Goal: Task Accomplishment & Management: Manage account settings

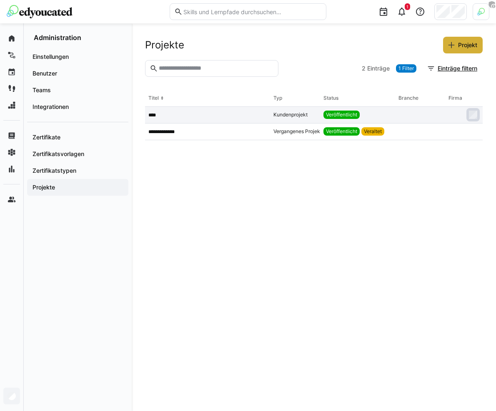
click at [254, 110] on div "****" at bounding box center [207, 115] width 125 height 17
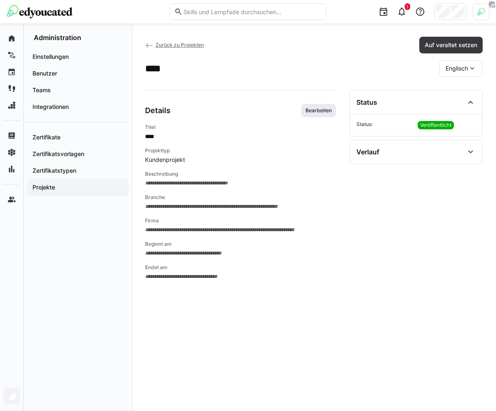
click at [325, 107] on span "Bearbeiten" at bounding box center [319, 110] width 28 height 7
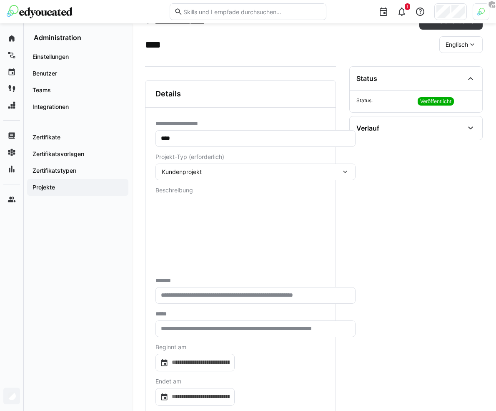
scroll to position [67, 0]
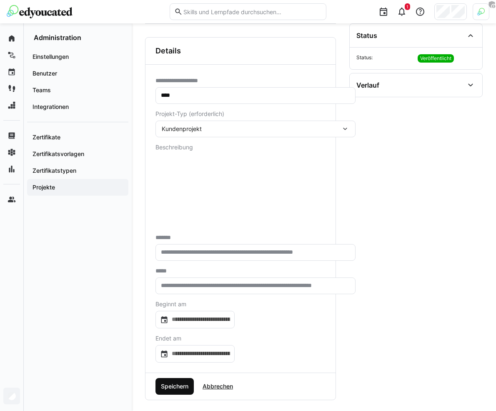
click at [181, 390] on span "Speichern" at bounding box center [175, 386] width 38 height 17
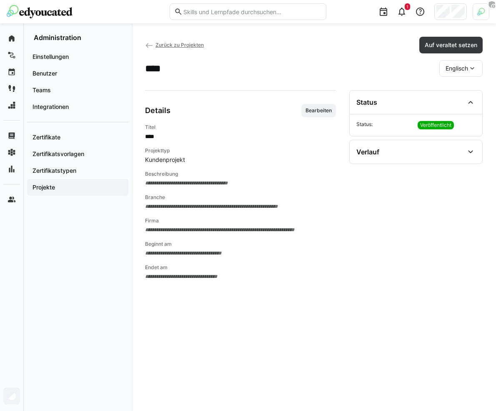
scroll to position [0, 0]
click at [322, 107] on span "Bearbeiten" at bounding box center [319, 110] width 28 height 7
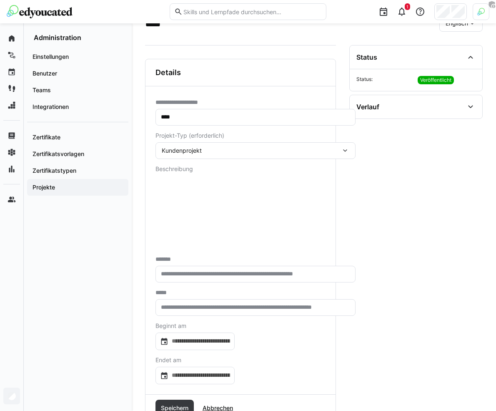
scroll to position [67, 0]
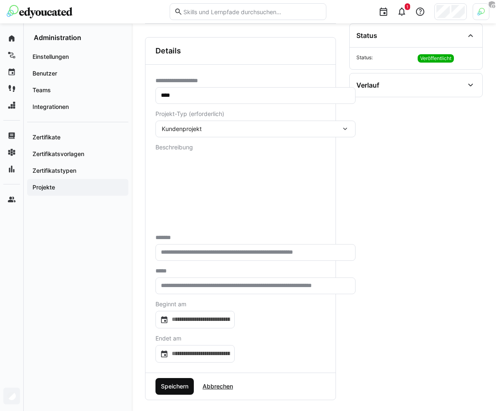
click at [174, 383] on span "Speichern" at bounding box center [175, 386] width 30 height 8
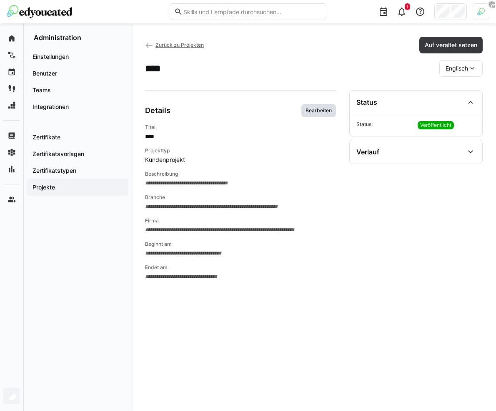
click at [320, 113] on span "Bearbeiten" at bounding box center [319, 110] width 28 height 7
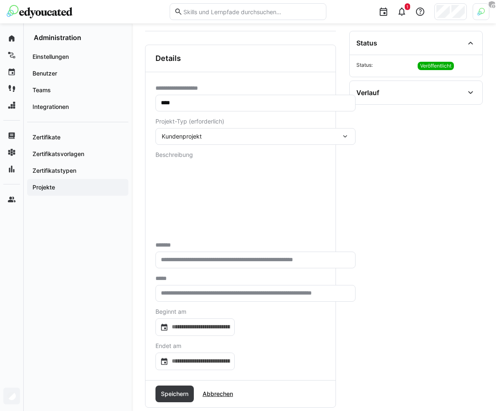
scroll to position [67, 0]
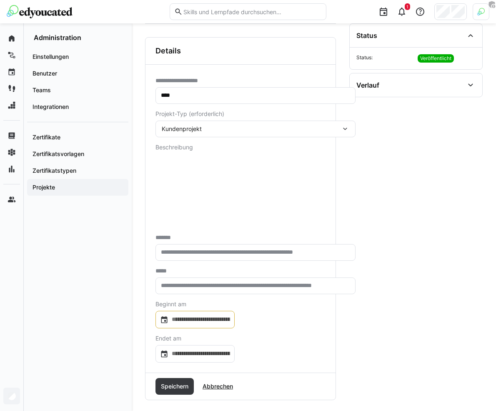
click at [225, 316] on input at bounding box center [200, 319] width 62 height 8
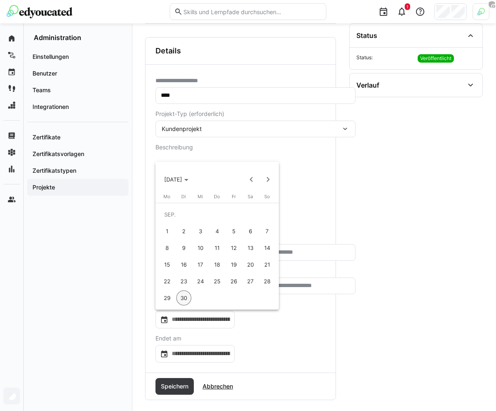
click at [264, 322] on div at bounding box center [248, 205] width 496 height 411
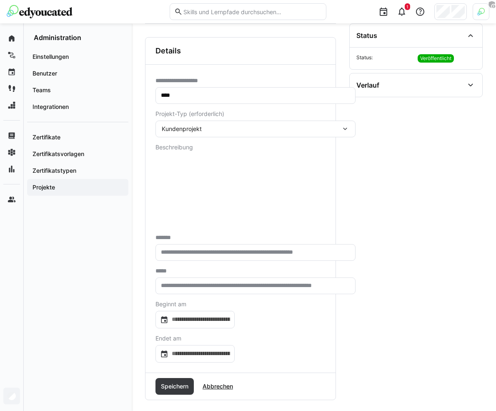
click at [179, 374] on div "Speichern Abbrechen" at bounding box center [241, 386] width 190 height 27
click at [178, 382] on span "Speichern" at bounding box center [175, 386] width 30 height 8
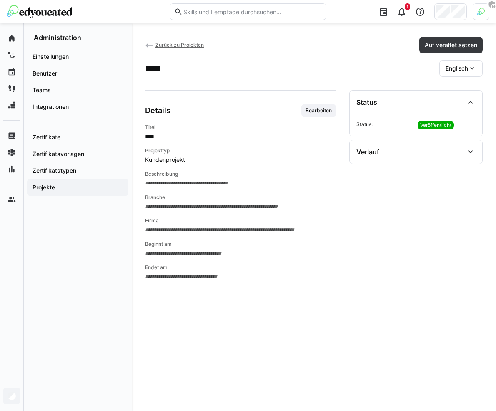
scroll to position [0, 0]
